Goal: Navigation & Orientation: Find specific page/section

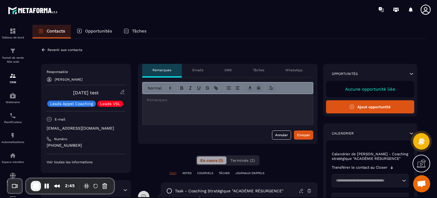
click at [203, 69] on p "Emails" at bounding box center [197, 70] width 11 height 5
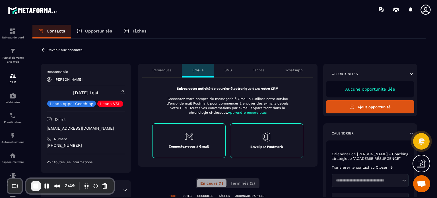
click at [231, 70] on p "SMS" at bounding box center [227, 70] width 7 height 5
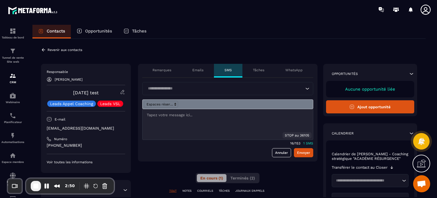
click at [258, 70] on p "Tâches" at bounding box center [258, 70] width 11 height 5
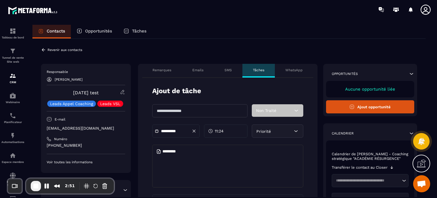
click at [288, 71] on p "WhatsApp" at bounding box center [293, 70] width 17 height 5
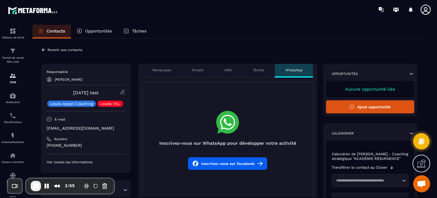
click at [202, 72] on p "Emails" at bounding box center [197, 70] width 11 height 5
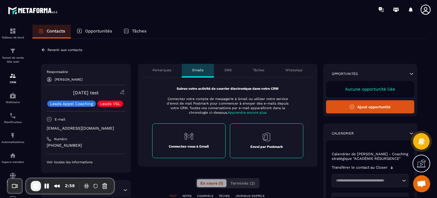
click at [160, 70] on p "Remarques" at bounding box center [162, 70] width 19 height 5
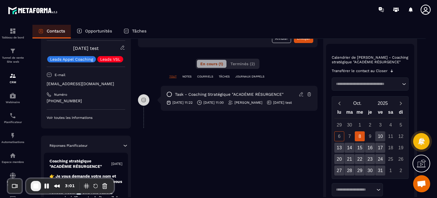
scroll to position [91, 0]
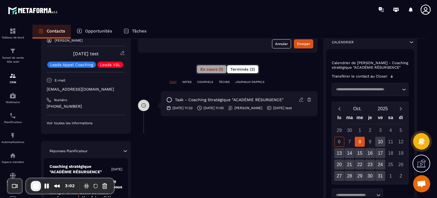
click at [247, 67] on span "Terminés (2)" at bounding box center [242, 69] width 24 height 5
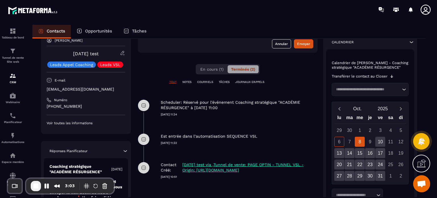
click at [199, 119] on div "Scheduler: Réservé pour l'événement Coaching stratégique "ACADÉMIE RÉSURGENCE" …" at bounding box center [228, 108] width 180 height 34
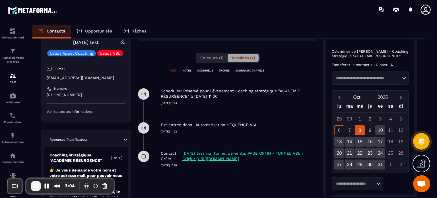
scroll to position [125, 0]
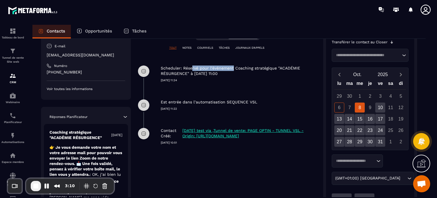
drag, startPoint x: 191, startPoint y: 67, endPoint x: 232, endPoint y: 67, distance: 41.0
click at [232, 67] on p "Scheduler: Réservé pour l'événement Coaching stratégique "ACADÉMIE RÉSURGENCE" …" at bounding box center [238, 70] width 155 height 11
click at [216, 94] on div "Est entrée dans l’automatisation SEQUENCE VSL [DATE] 11:22" at bounding box center [239, 101] width 157 height 20
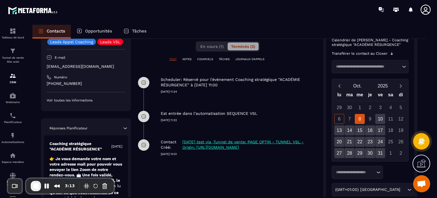
scroll to position [91, 0]
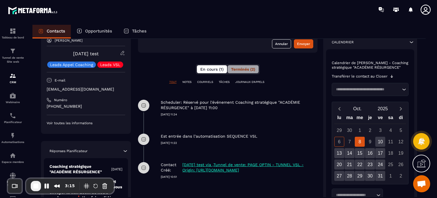
click at [212, 67] on span "En cours (1)" at bounding box center [211, 69] width 23 height 5
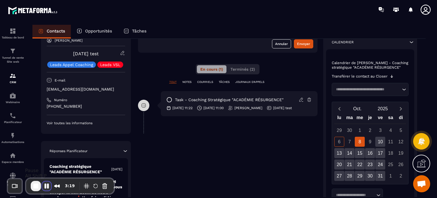
click at [44, 189] on button "Pause Recording" at bounding box center [46, 185] width 9 height 9
click at [47, 186] on span "Play Recording" at bounding box center [43, 185] width 7 height 7
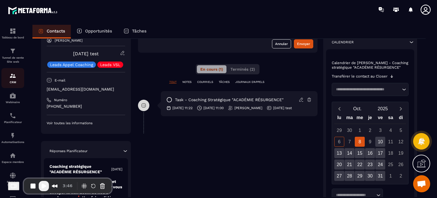
click at [7, 80] on div "CRM" at bounding box center [12, 77] width 23 height 11
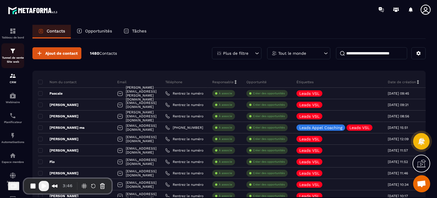
click at [7, 56] on p "Tunnel de vente Site web" at bounding box center [12, 60] width 23 height 8
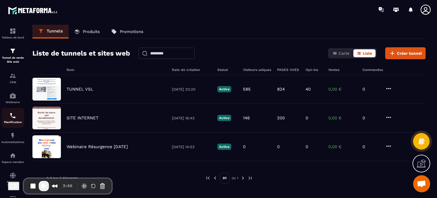
click at [9, 119] on div "Planificateur" at bounding box center [12, 117] width 23 height 11
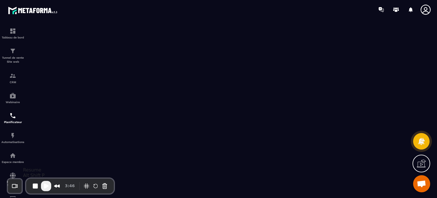
click at [45, 185] on span "Play Recording" at bounding box center [46, 185] width 7 height 7
click at [12, 53] on img at bounding box center [12, 51] width 7 height 7
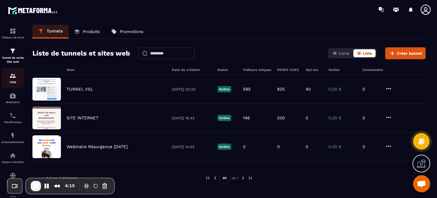
click at [9, 77] on div "CRM" at bounding box center [12, 77] width 23 height 11
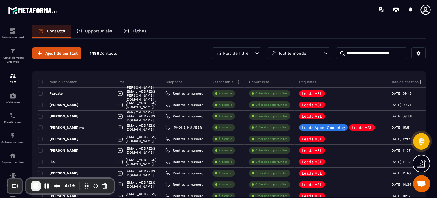
click at [33, 185] on span "End Recording" at bounding box center [35, 185] width 7 height 7
click at [423, 10] on icon at bounding box center [425, 9] width 11 height 11
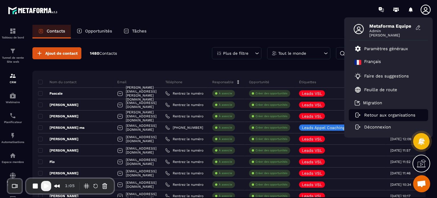
click at [388, 115] on p "Retour aux organisations" at bounding box center [389, 114] width 51 height 5
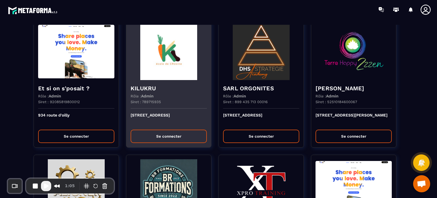
scroll to position [800, 0]
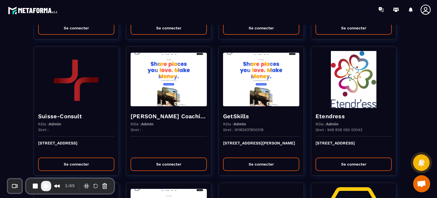
click at [175, 123] on div "Rôle : Admin" at bounding box center [169, 123] width 76 height 5
